Goal: Task Accomplishment & Management: Manage account settings

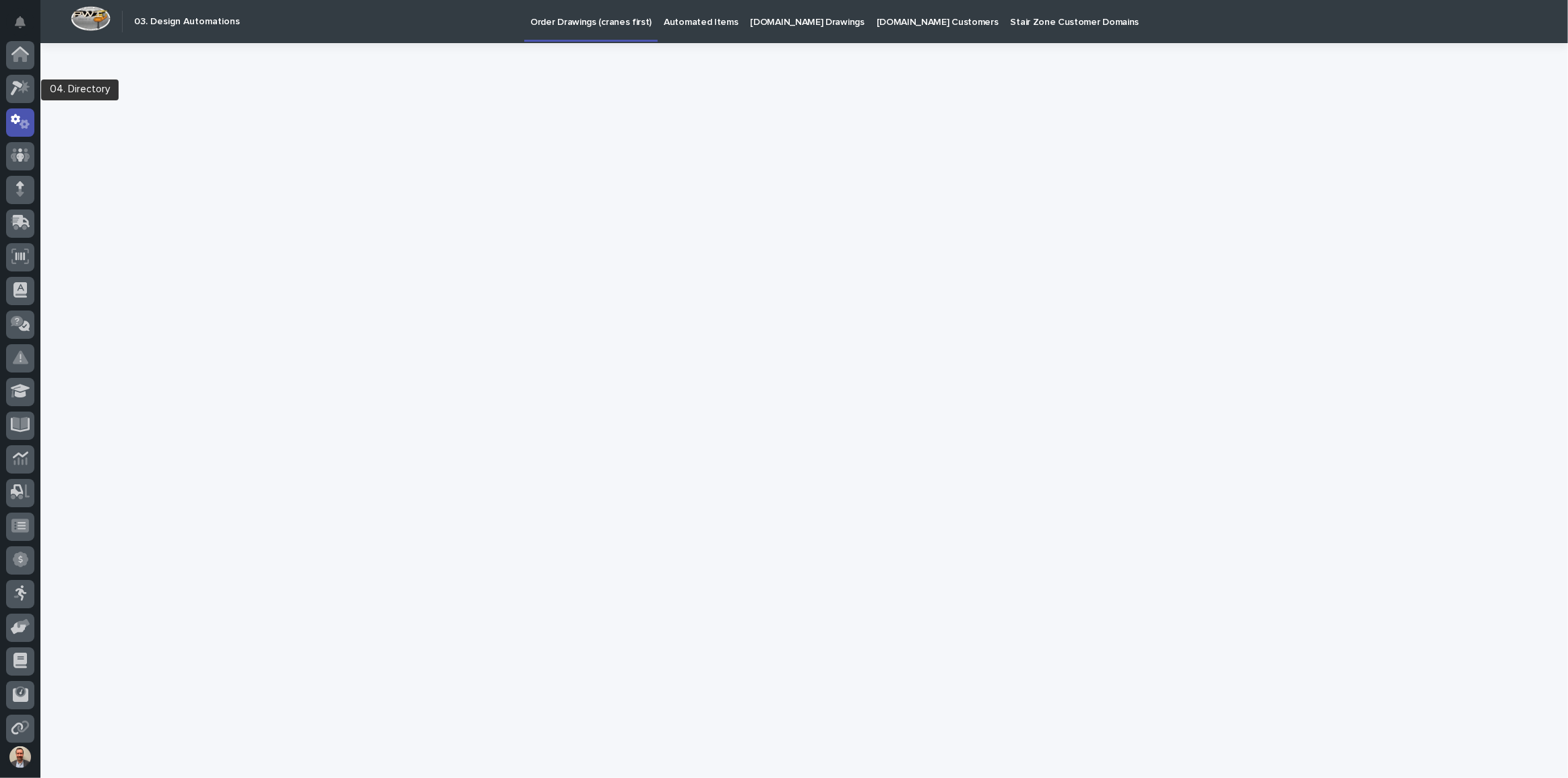
scroll to position [67, 0]
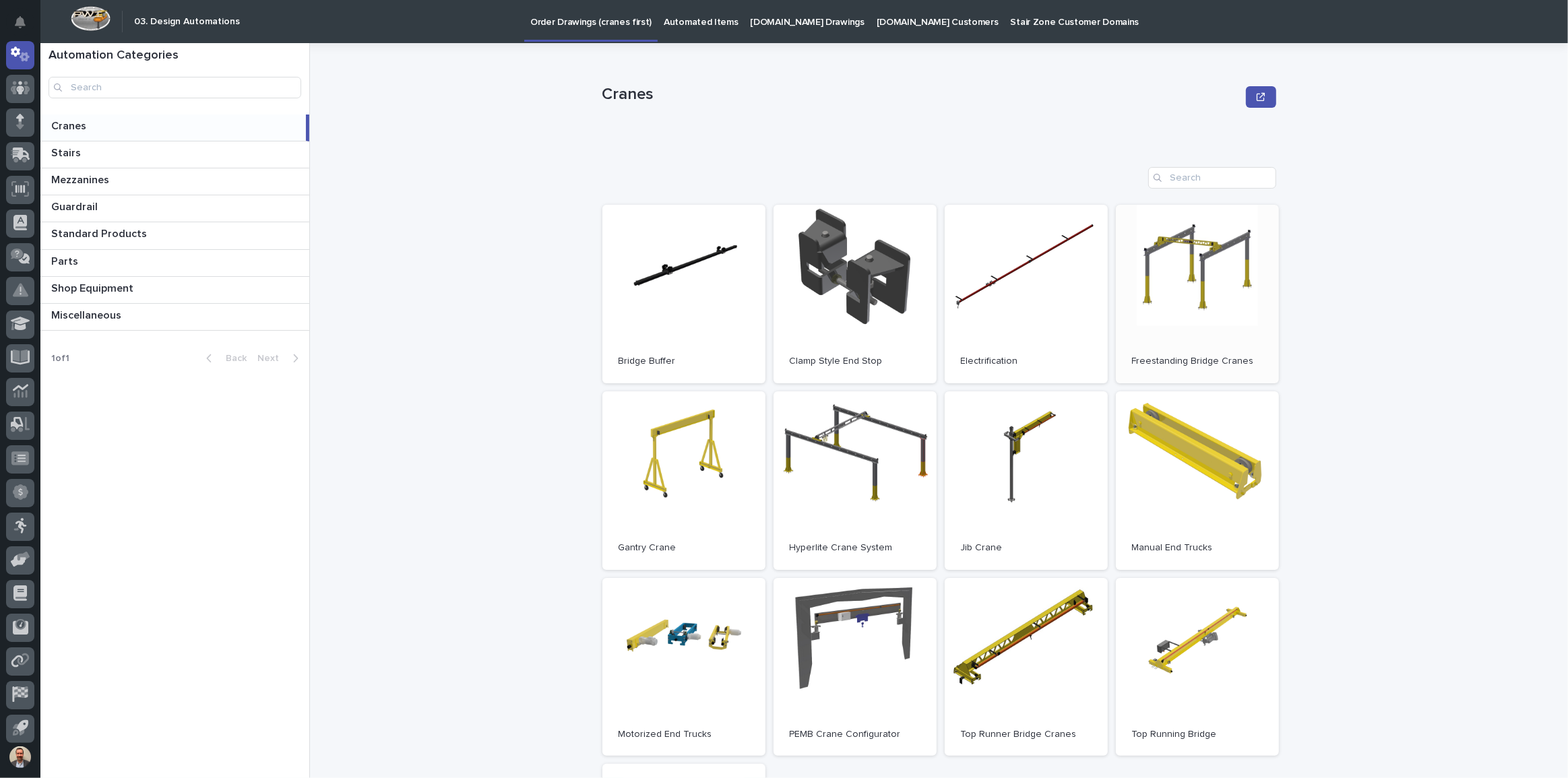
click at [1176, 278] on link "Open" at bounding box center [1197, 294] width 163 height 179
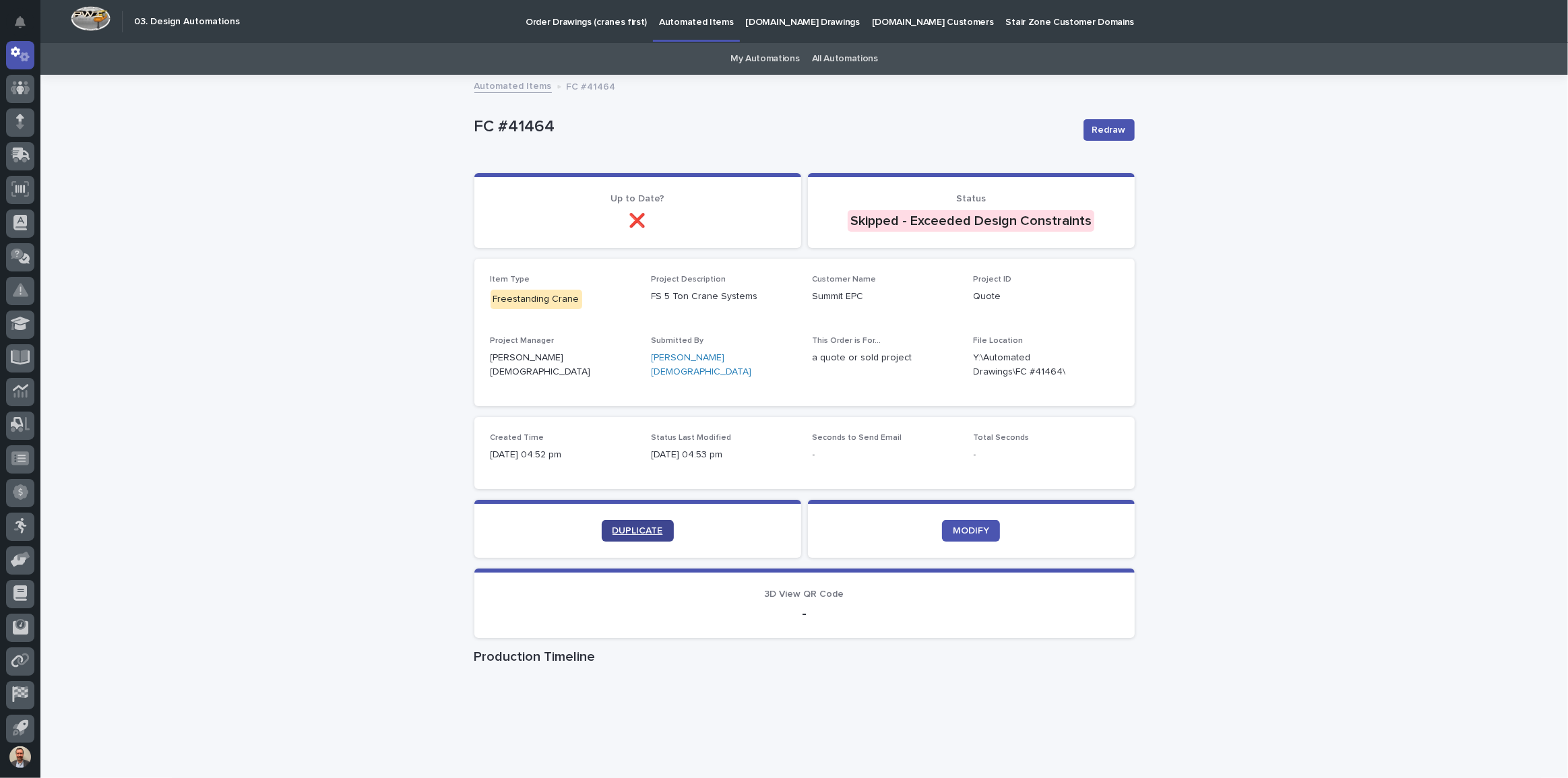
click at [653, 527] on span "DUPLICATE" at bounding box center [638, 531] width 51 height 10
click at [19, 84] on icon at bounding box center [16, 89] width 12 height 15
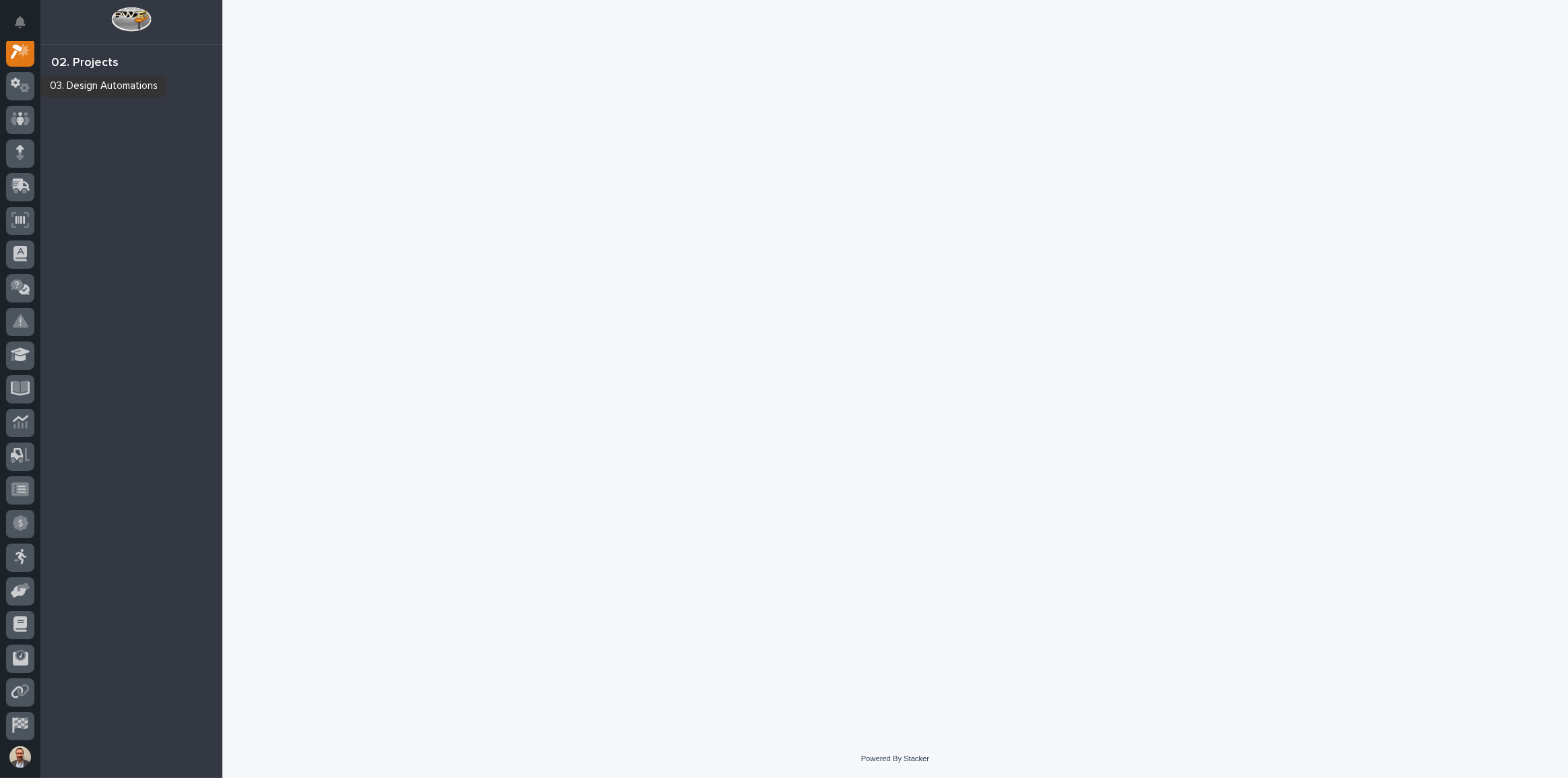
scroll to position [34, 0]
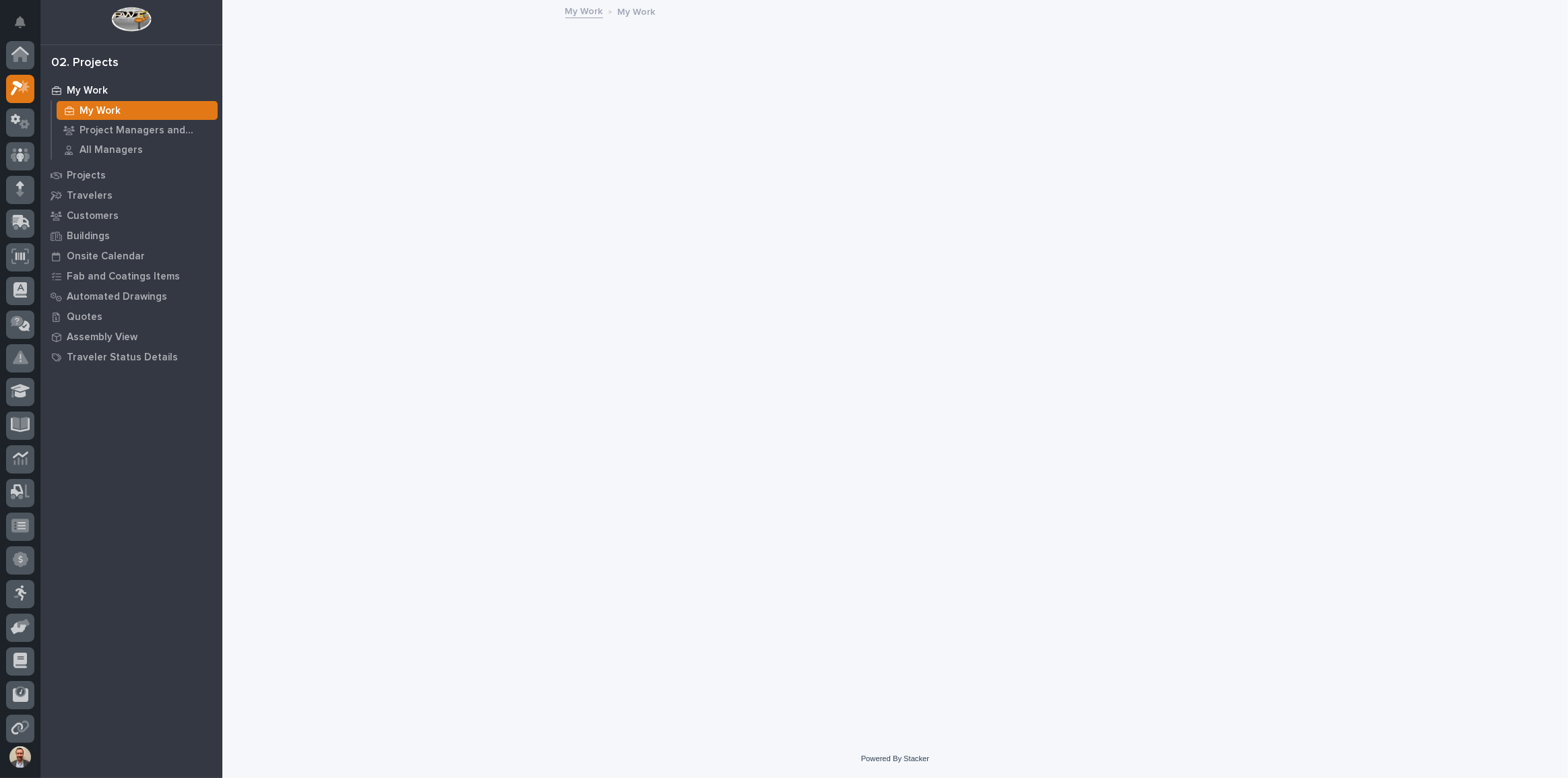
scroll to position [34, 0]
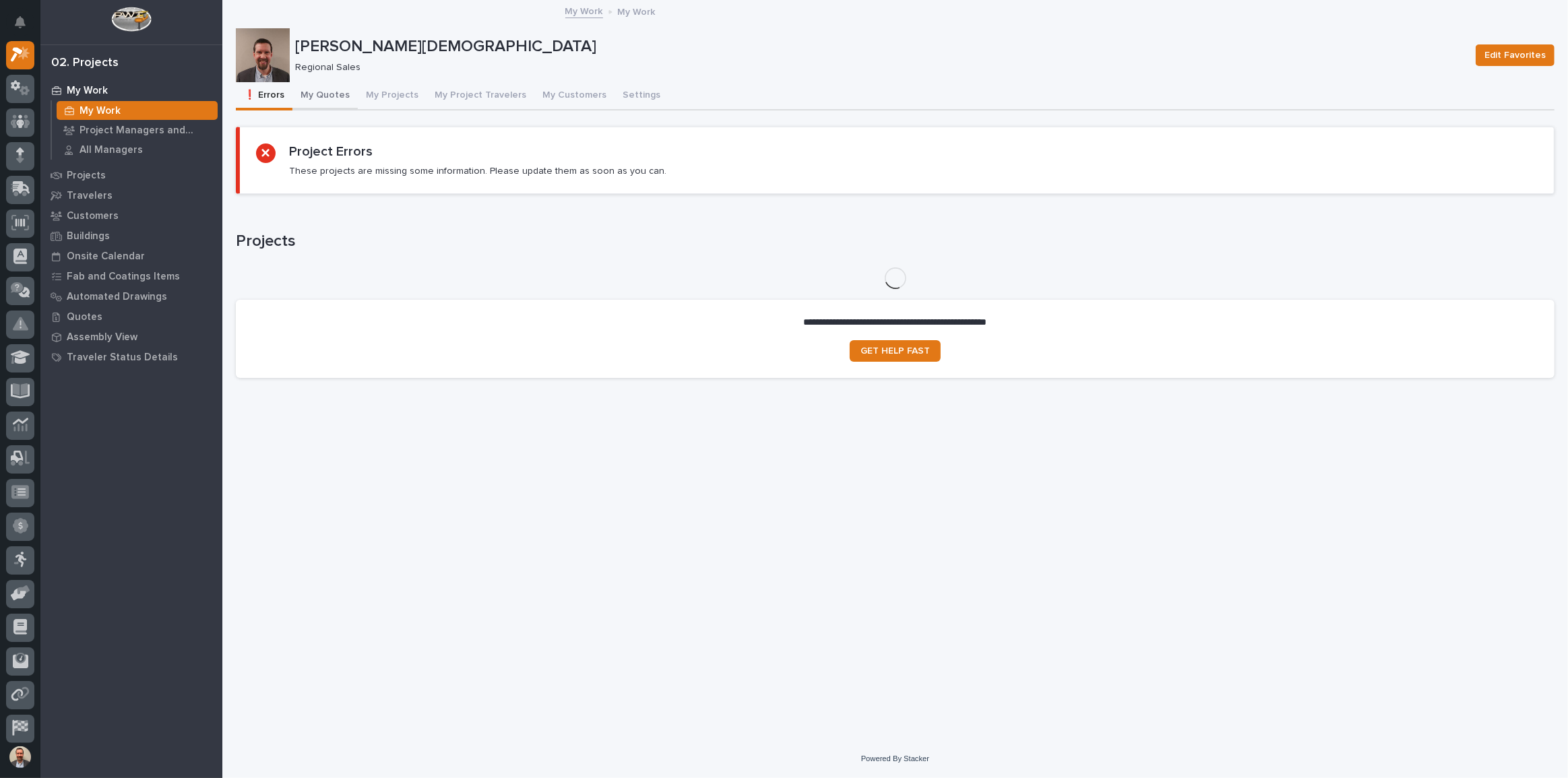
click at [329, 93] on button "My Quotes" at bounding box center [325, 96] width 66 height 29
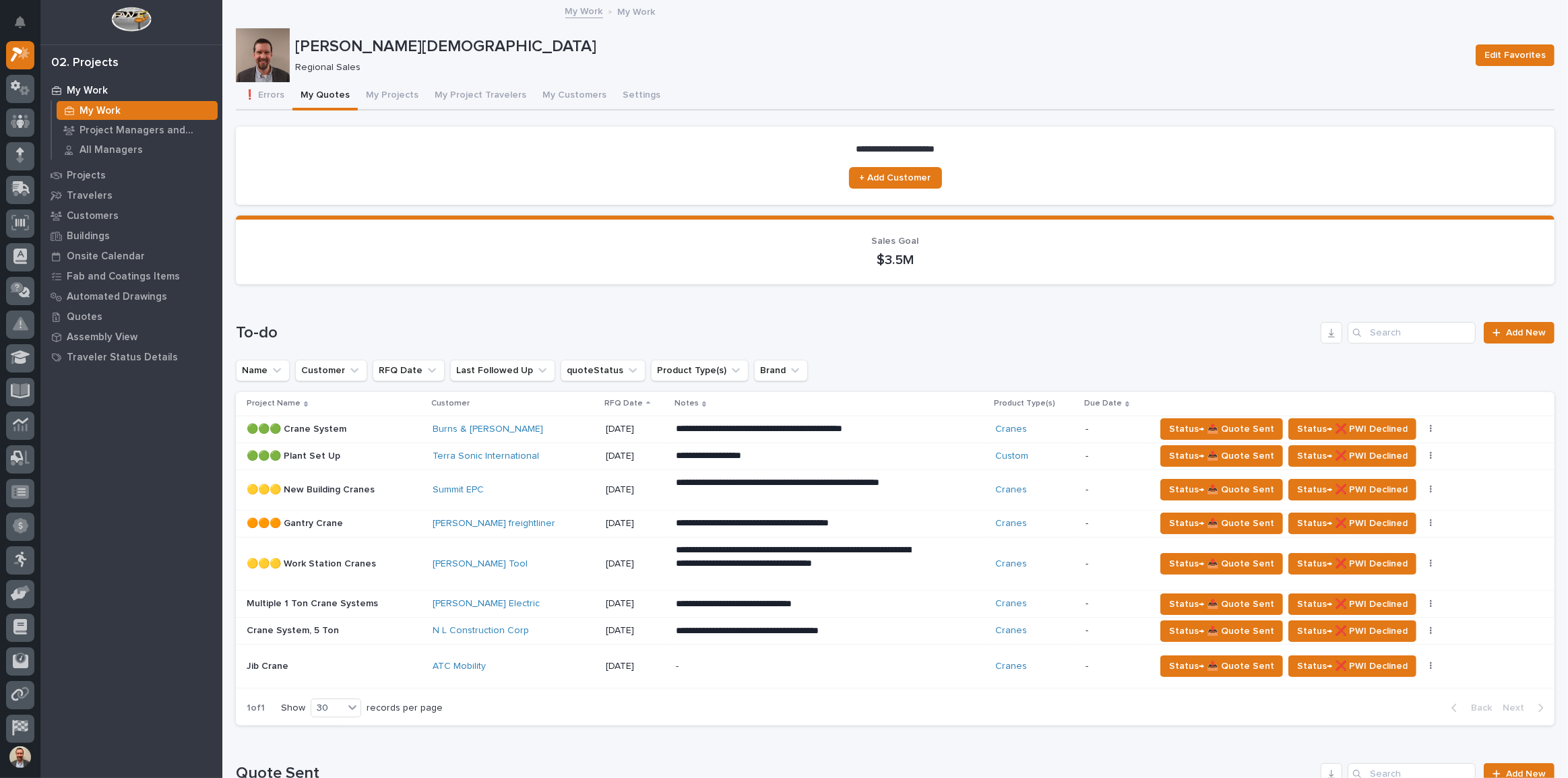
scroll to position [183, 0]
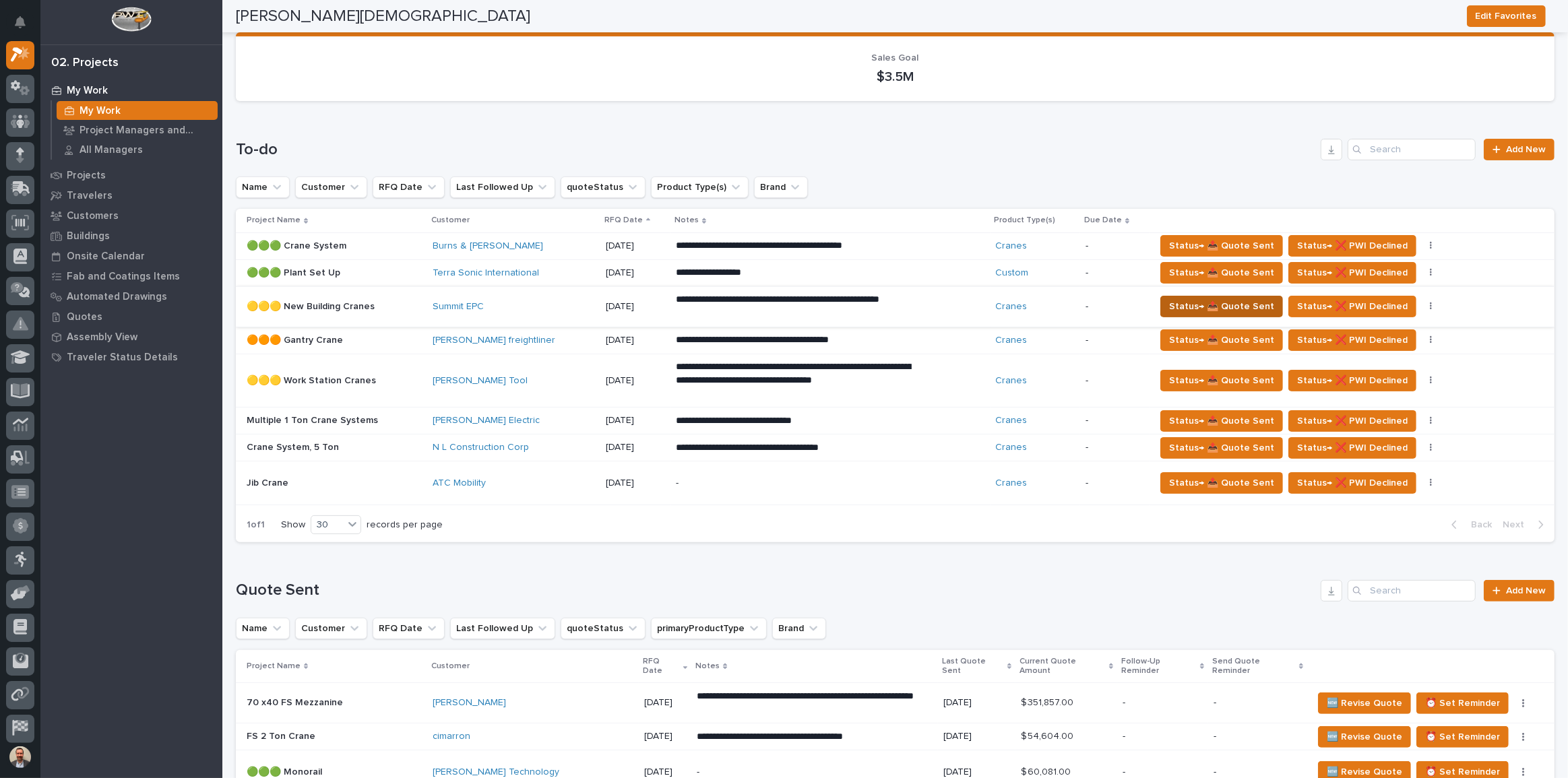
click at [1232, 302] on span "Status→ 📤 Quote Sent" at bounding box center [1222, 307] width 105 height 16
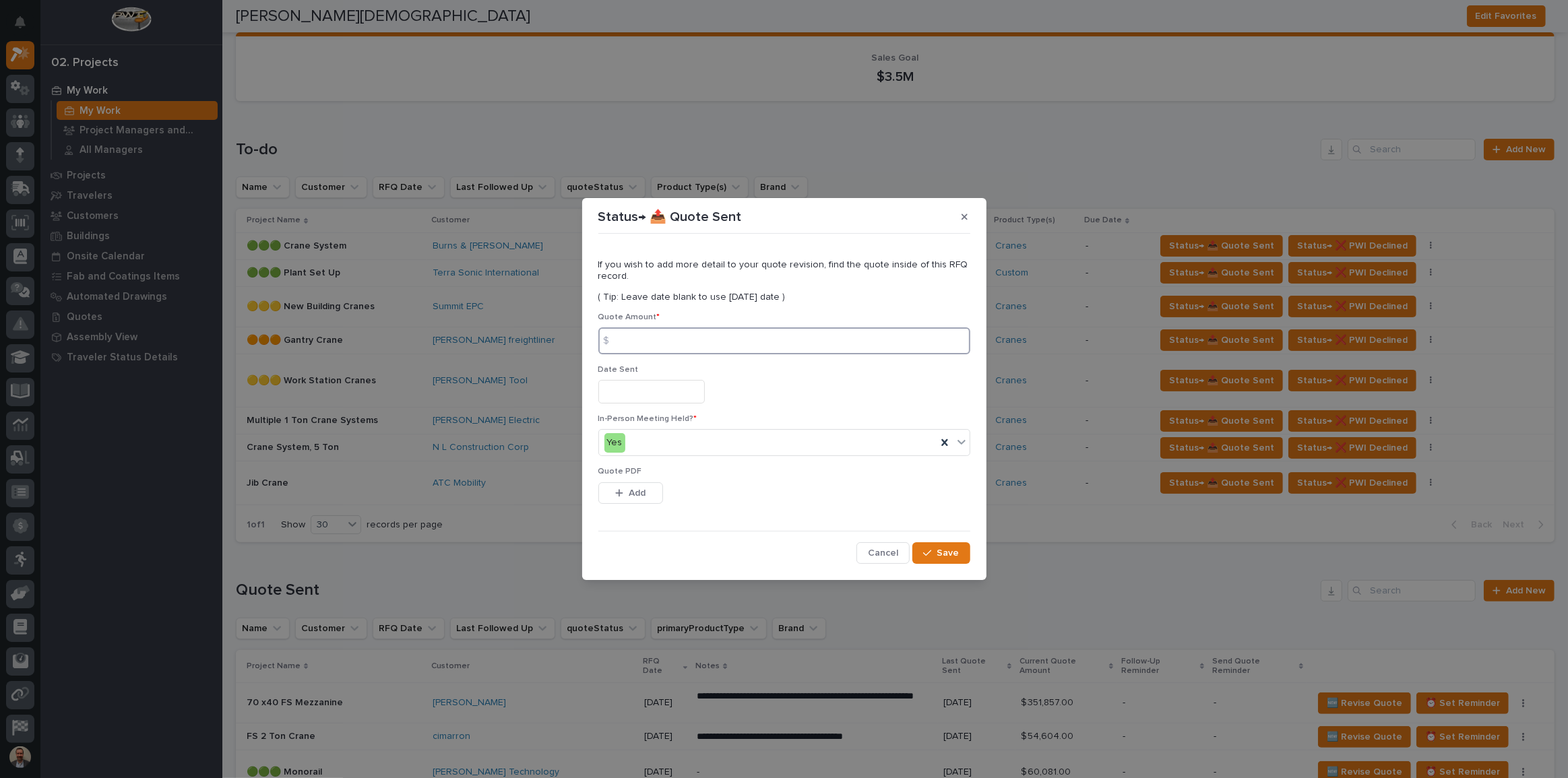
click at [779, 338] on input at bounding box center [784, 341] width 372 height 27
click at [854, 344] on input "828" at bounding box center [784, 341] width 372 height 27
type input "828917"
click at [687, 398] on input "text" at bounding box center [652, 391] width 106 height 24
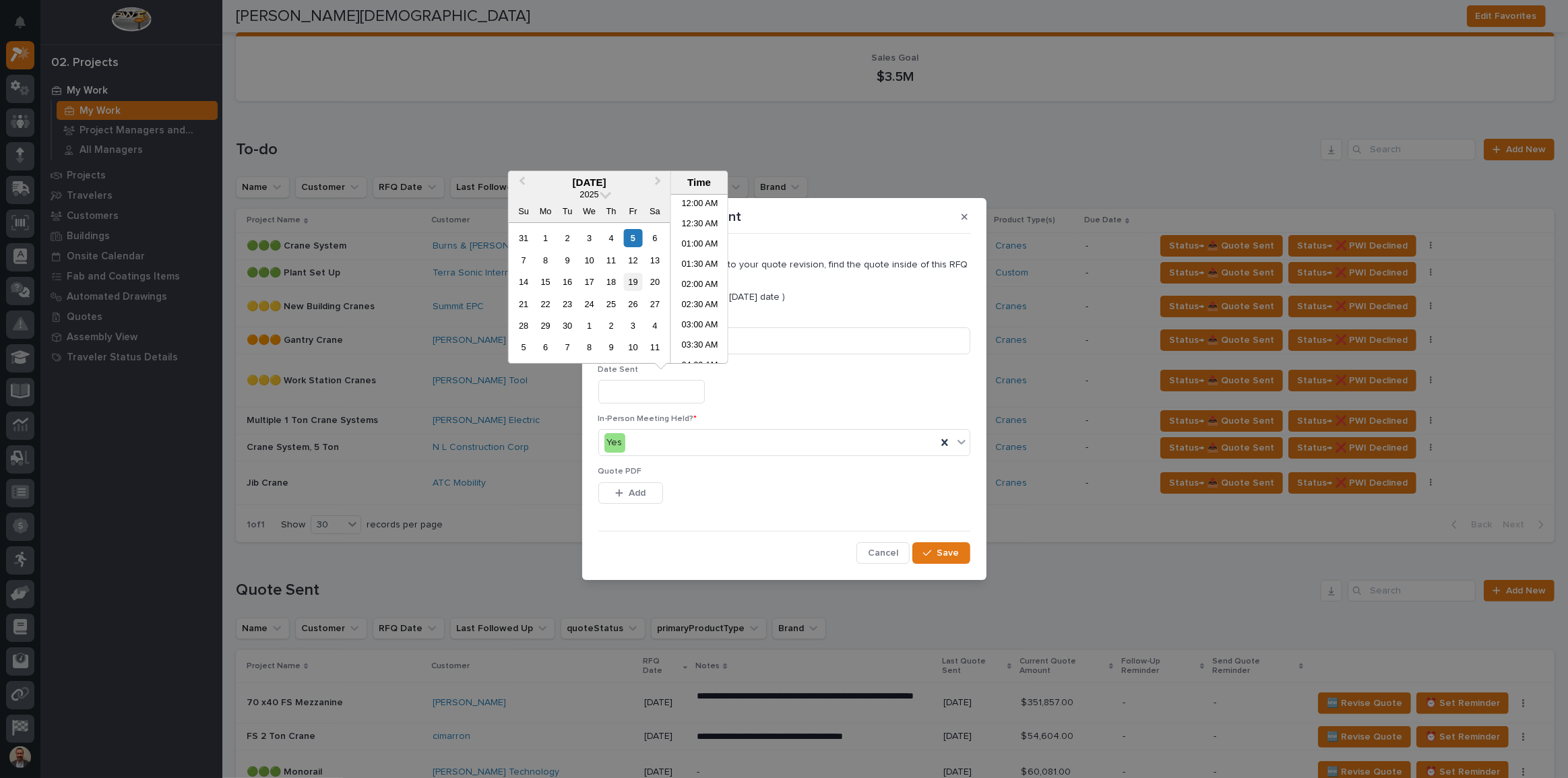
scroll to position [613, 0]
click at [631, 240] on div "5" at bounding box center [633, 238] width 18 height 18
type input "**********"
click at [630, 491] on span "Add" at bounding box center [637, 493] width 17 height 12
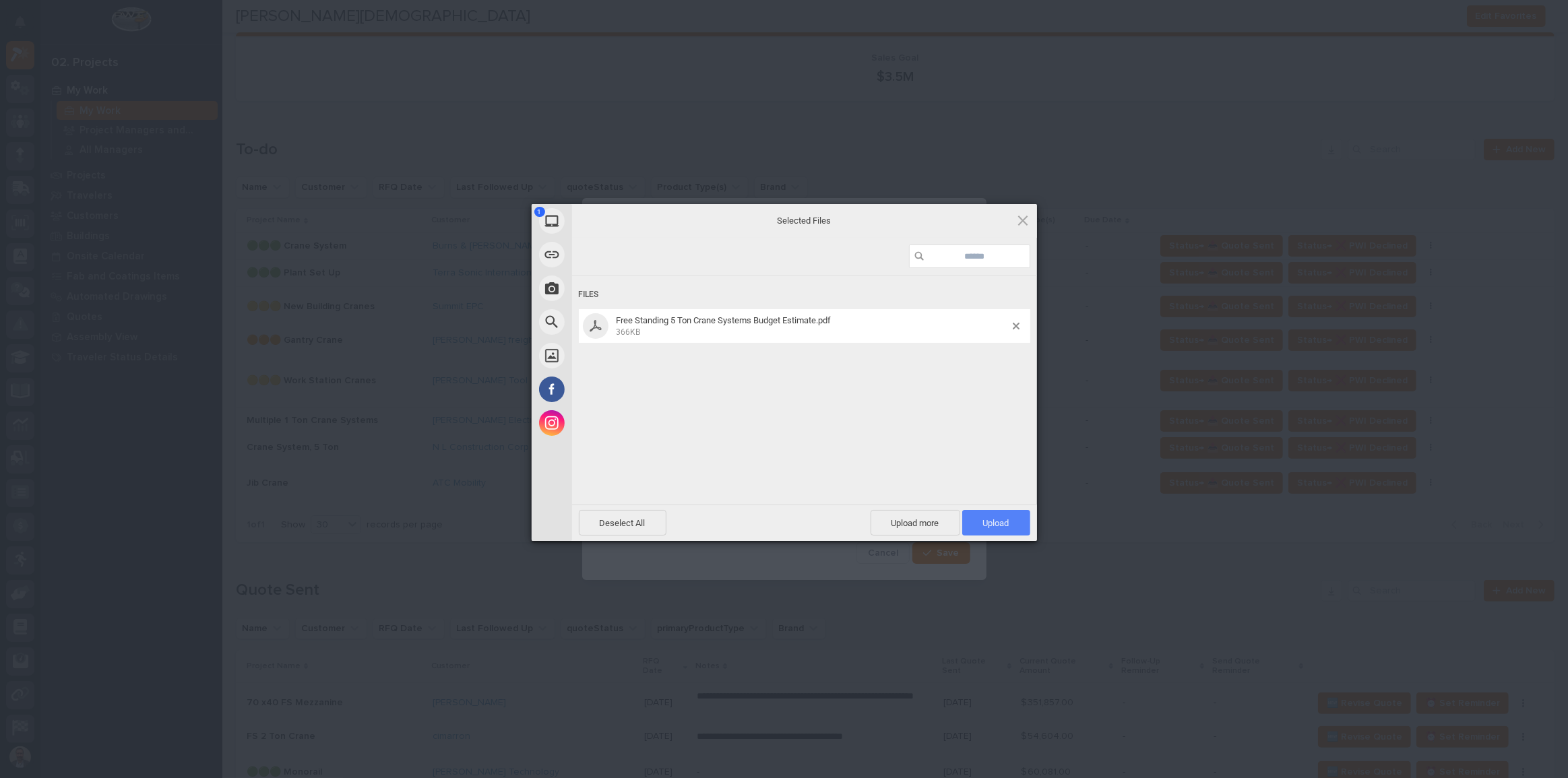
click at [1001, 515] on span "Upload 1" at bounding box center [996, 522] width 68 height 25
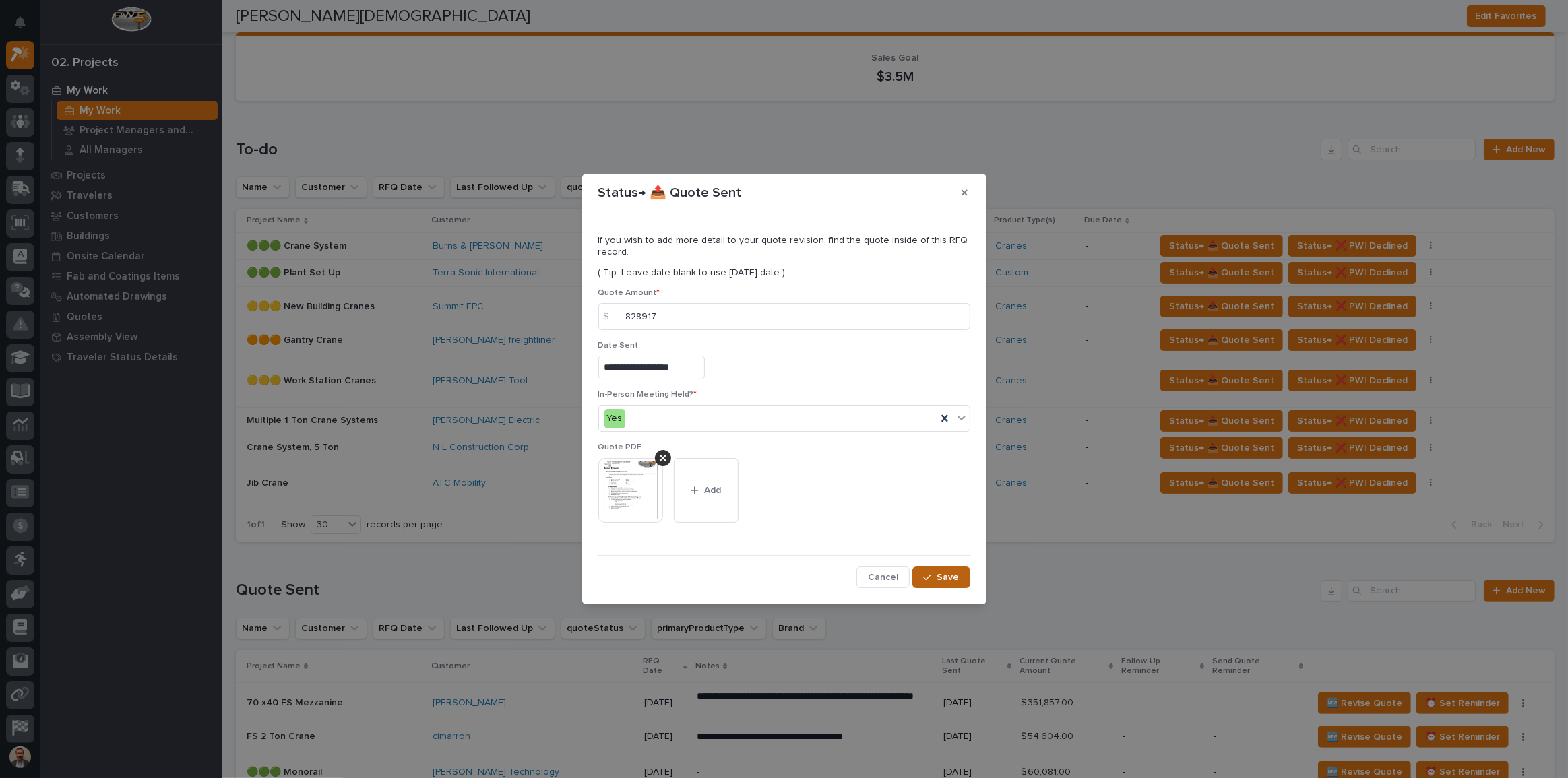
click at [925, 572] on icon "button" at bounding box center [927, 577] width 8 height 10
